Goal: Find specific page/section: Find specific page/section

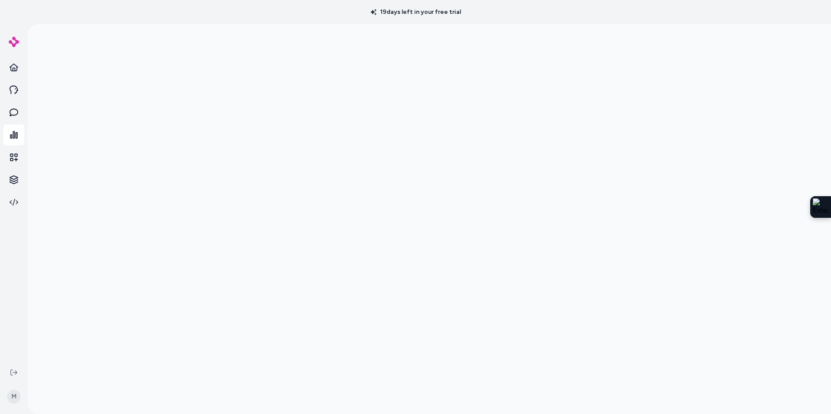
click at [14, 42] on img at bounding box center [14, 42] width 10 height 10
click at [14, 70] on icon at bounding box center [14, 67] width 9 height 9
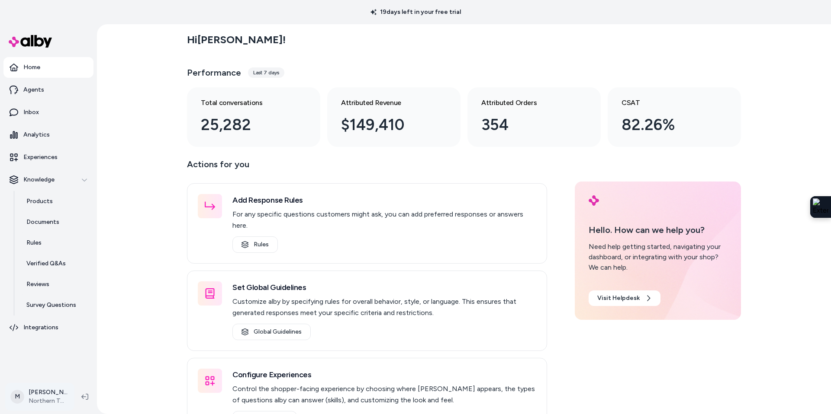
click at [59, 399] on html "19 days left in your free trial Home Agents Inbox Analytics Experiences Knowled…" at bounding box center [415, 207] width 831 height 414
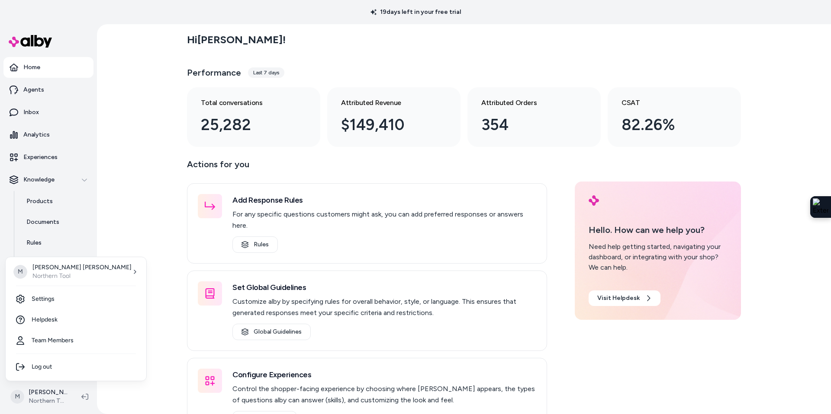
click at [83, 399] on html "19 days left in your free trial Home Agents Inbox Analytics Experiences Knowled…" at bounding box center [415, 207] width 831 height 414
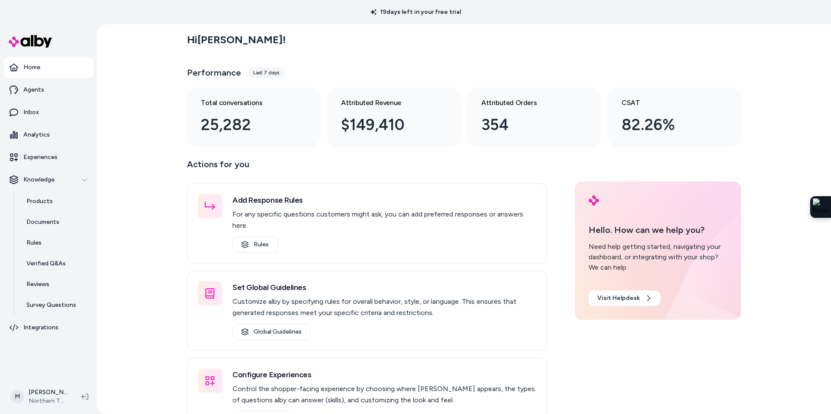
click at [66, 397] on html "19 days left in your free trial Home Agents Inbox Analytics Experiences Knowled…" at bounding box center [415, 207] width 831 height 414
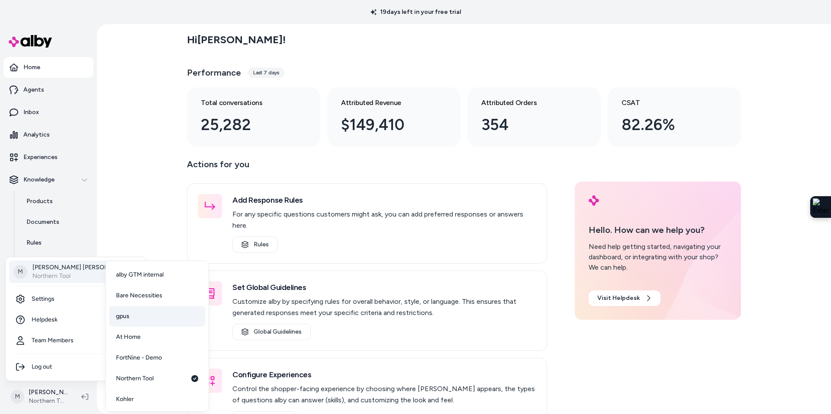
click at [137, 318] on link "gpus" at bounding box center [157, 316] width 96 height 21
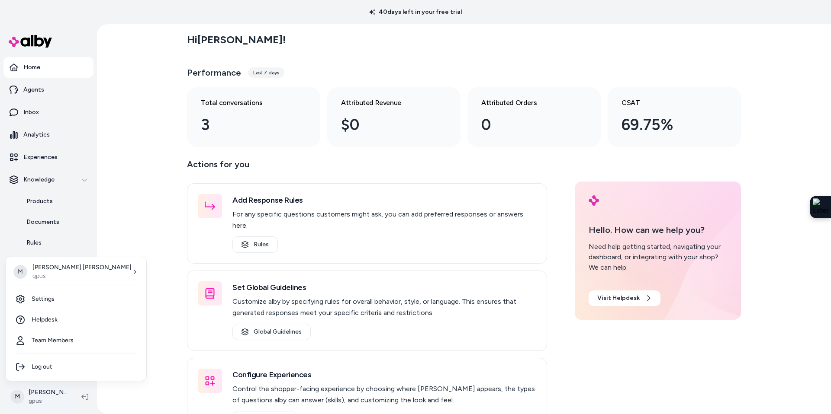
click at [48, 398] on html "40 days left in your free trial Home Agents Inbox Analytics Experiences Knowled…" at bounding box center [415, 207] width 831 height 414
